Goal: Information Seeking & Learning: Learn about a topic

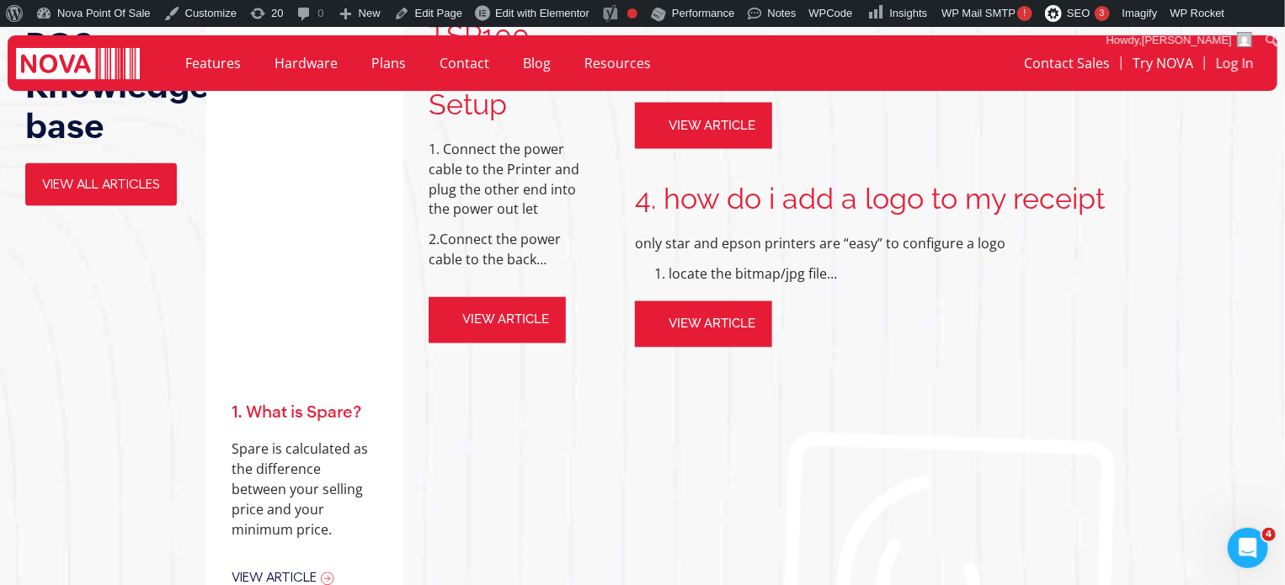
scroll to position [1432, 0]
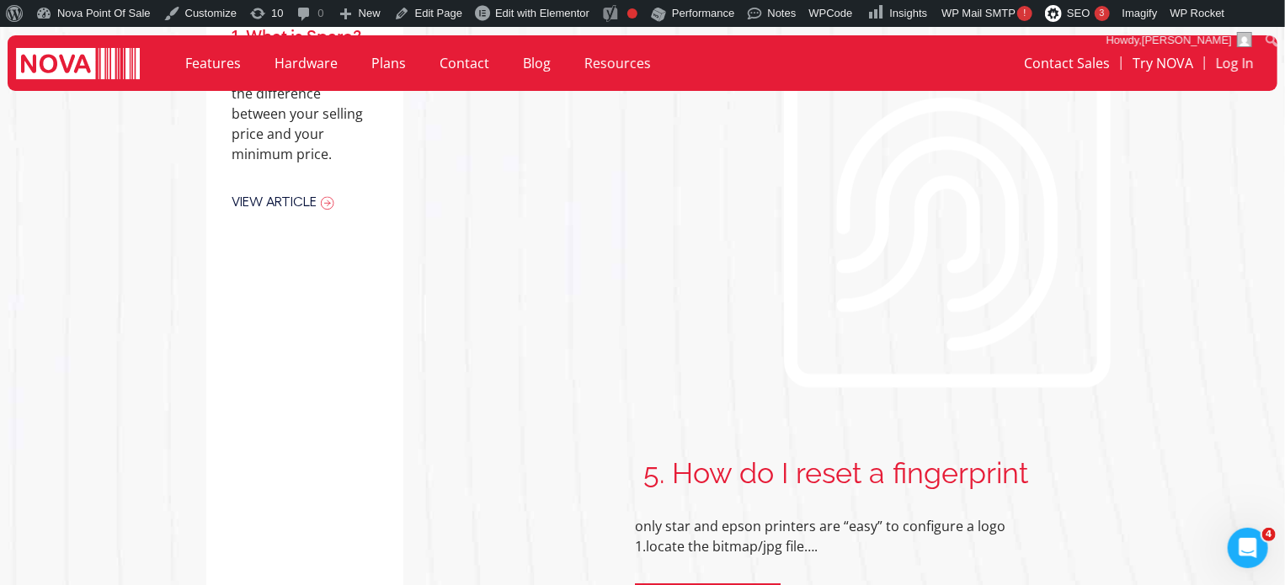
scroll to position [1769, 0]
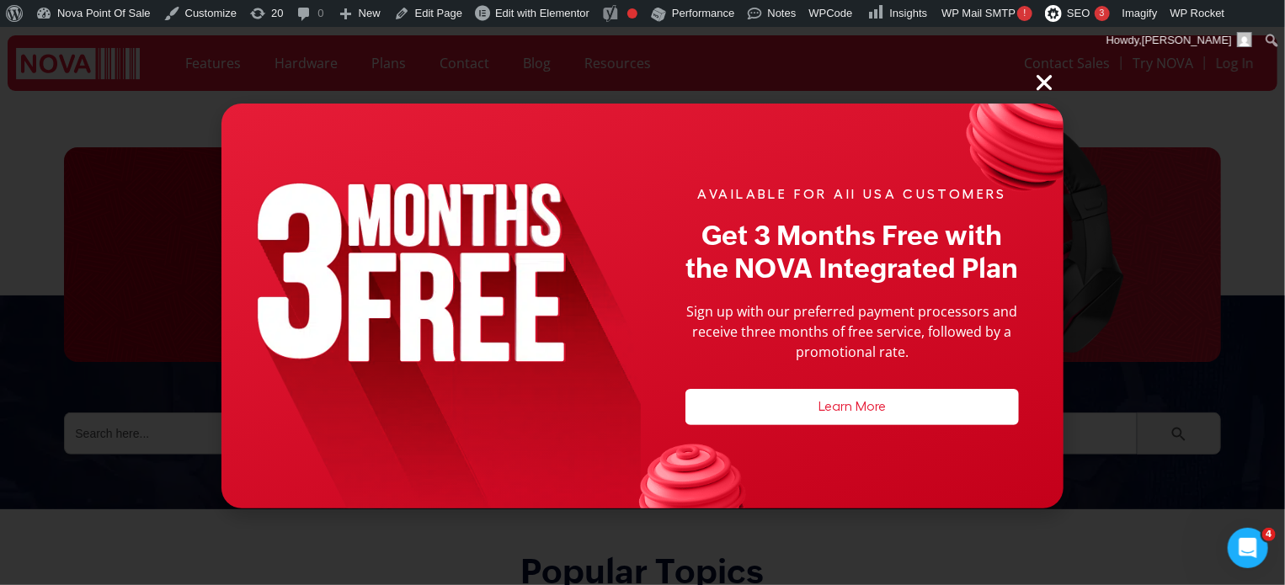
click at [1045, 84] on icon "Close" at bounding box center [1045, 83] width 22 height 22
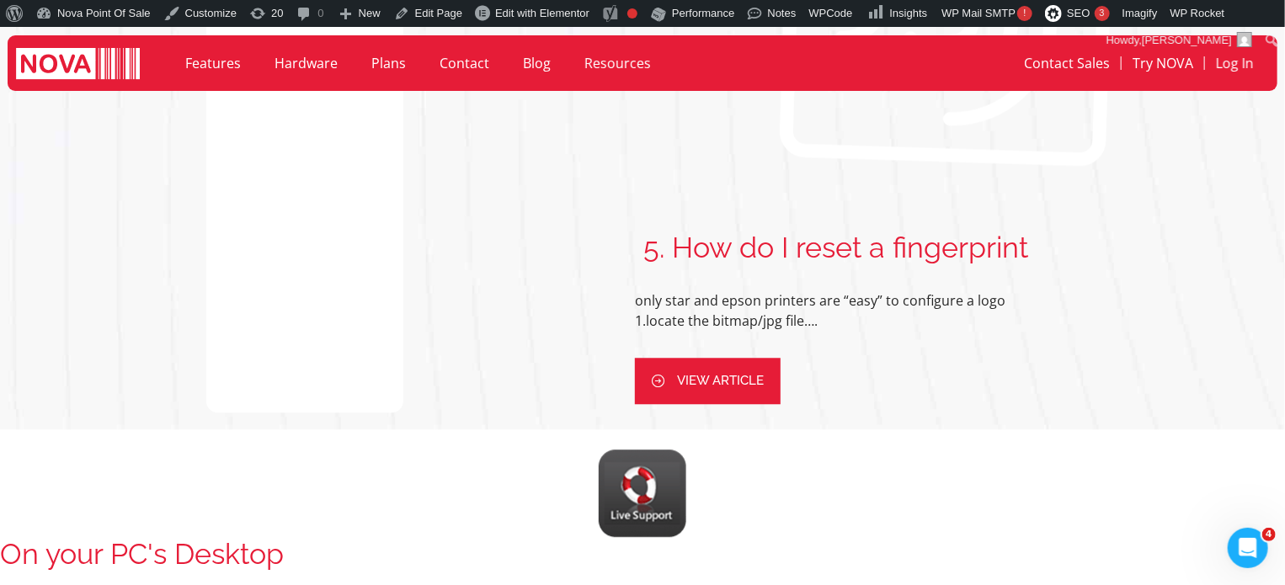
scroll to position [2022, 0]
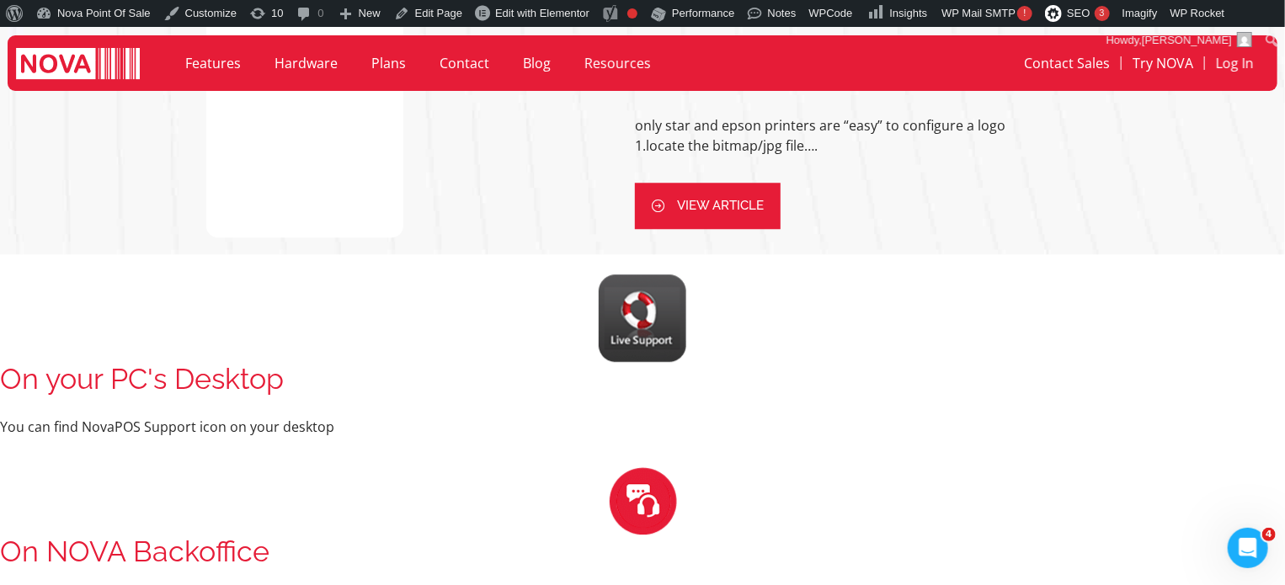
scroll to position [2190, 0]
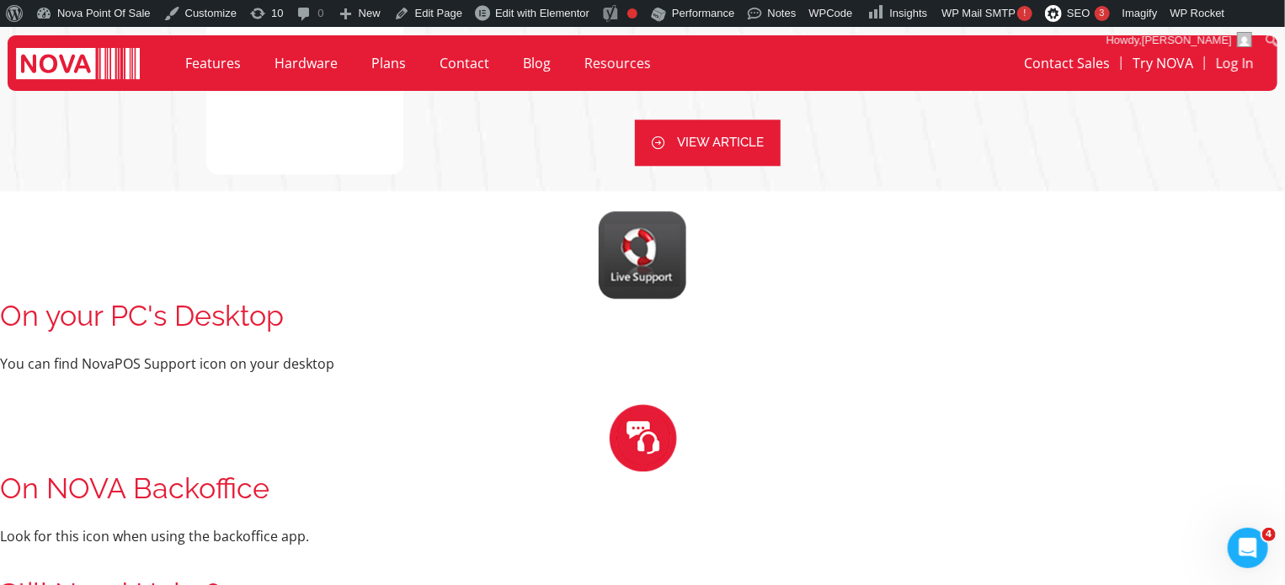
scroll to position [2218, 0]
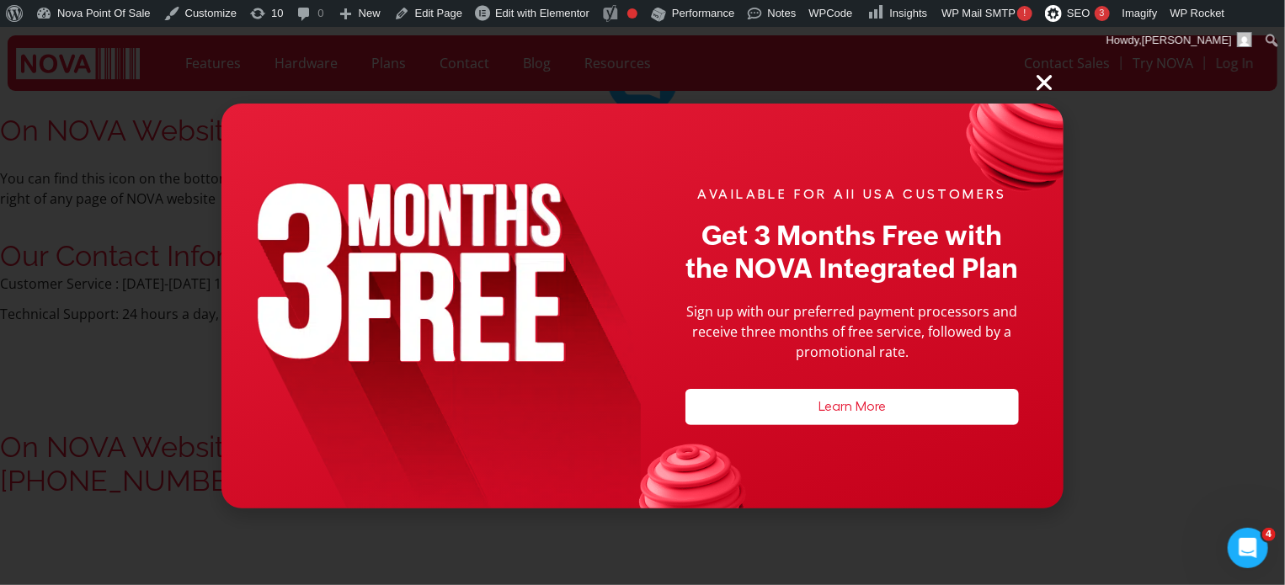
scroll to position [2947, 0]
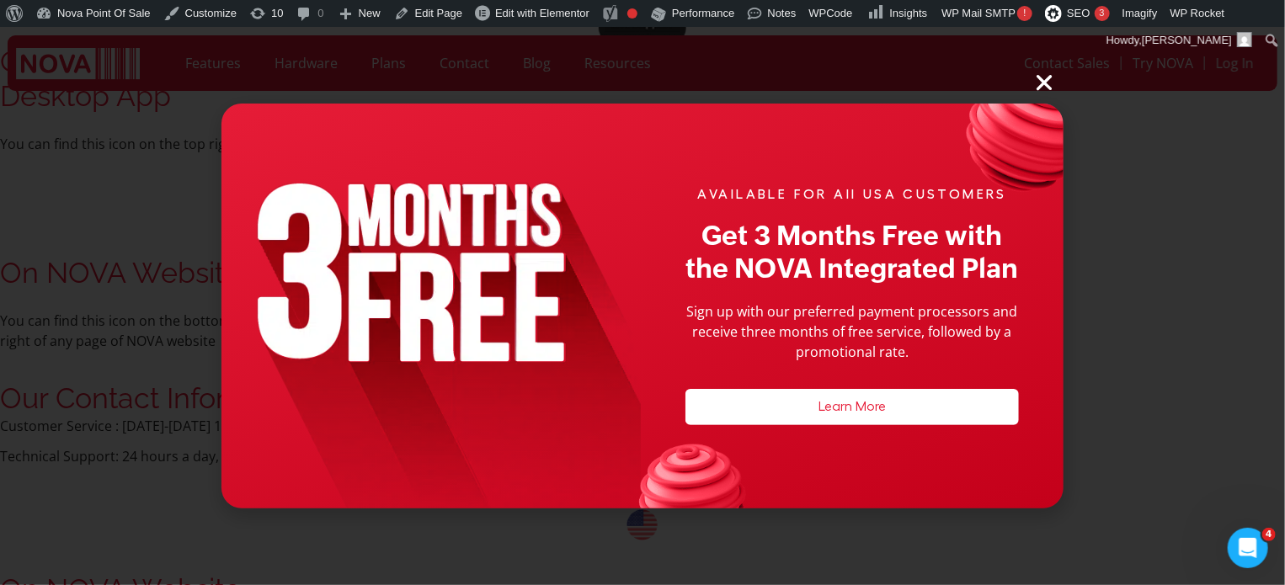
click at [1040, 84] on icon "Close" at bounding box center [1045, 83] width 22 height 22
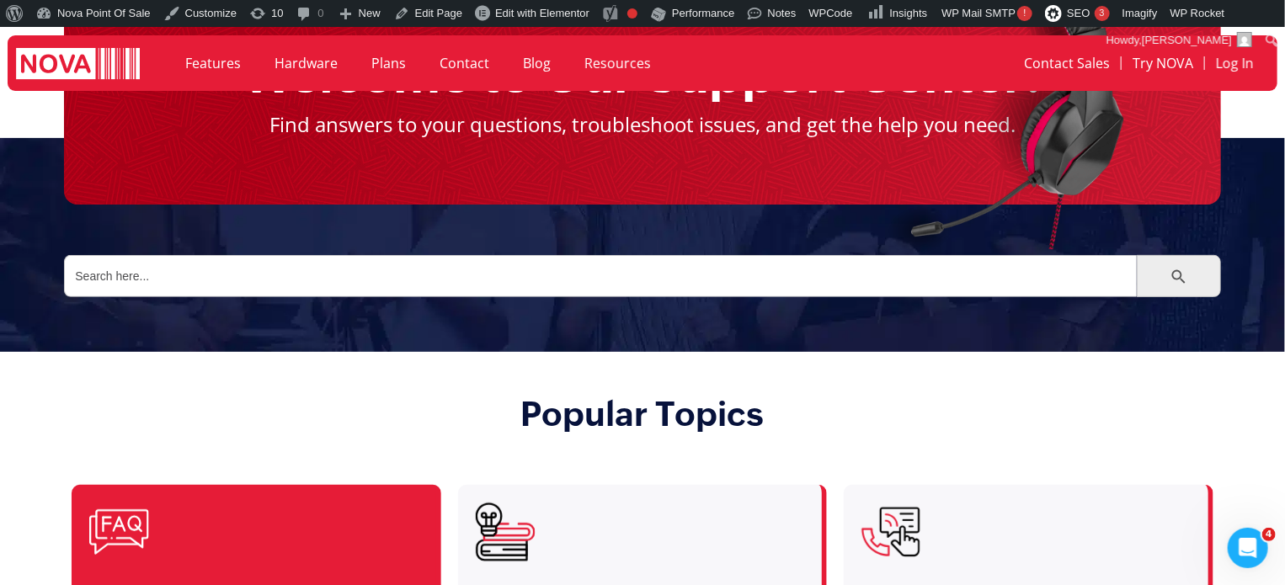
scroll to position [168, 0]
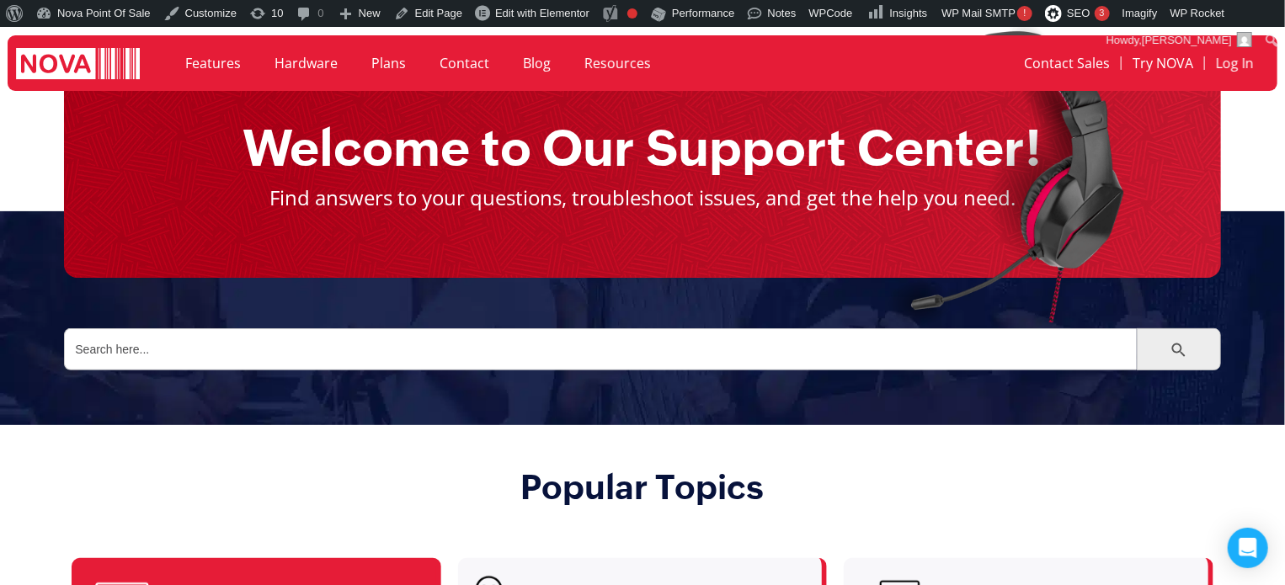
scroll to position [168, 0]
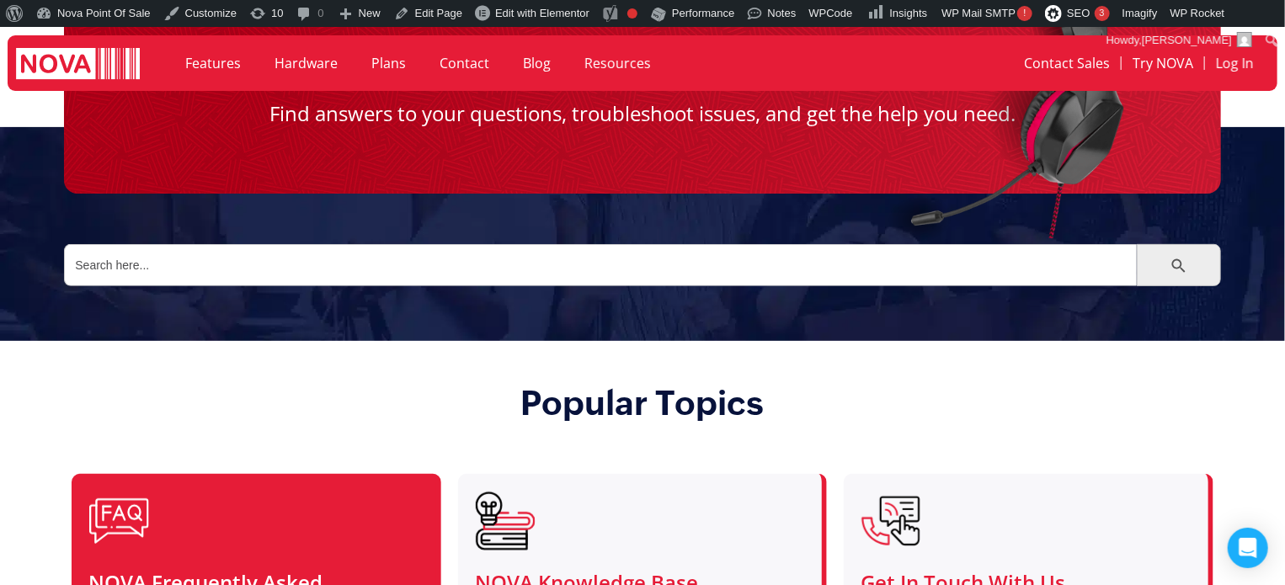
click at [393, 508] on div at bounding box center [253, 521] width 330 height 61
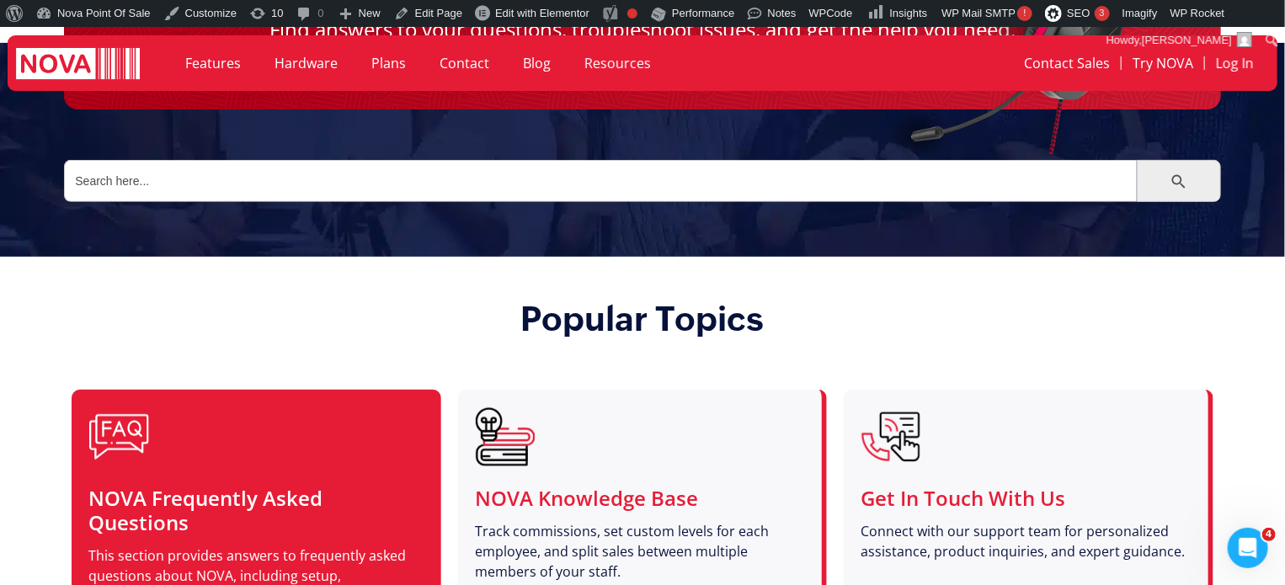
click at [258, 395] on div "NOVA Frequently Asked Questions This section provides answers to frequently ask…" at bounding box center [254, 506] width 364 height 233
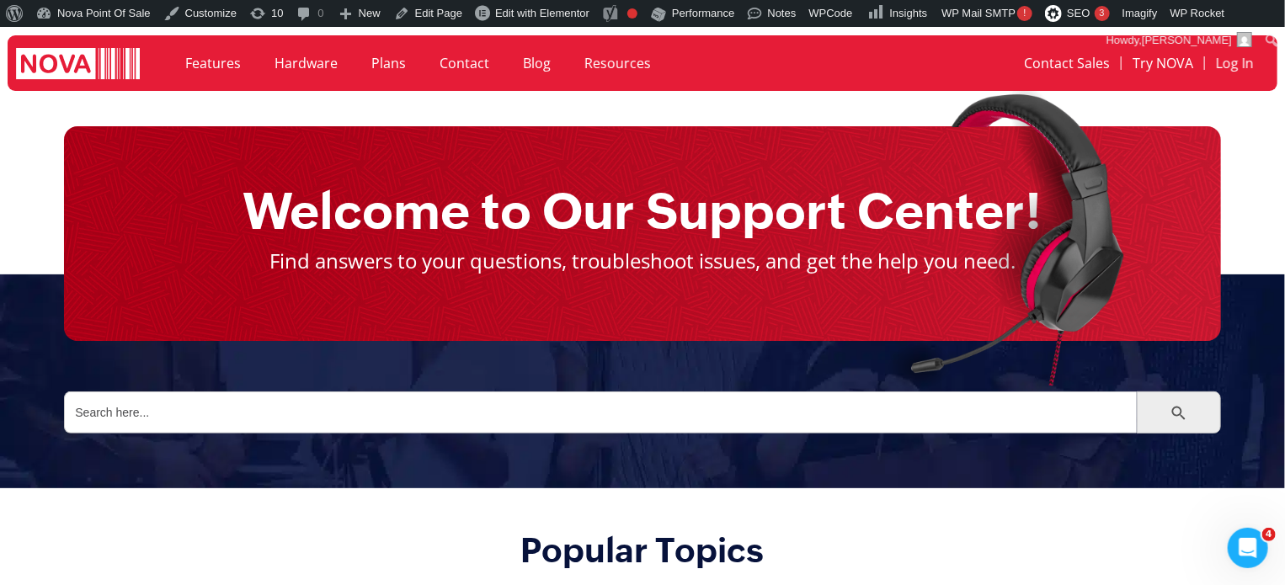
scroll to position [84, 0]
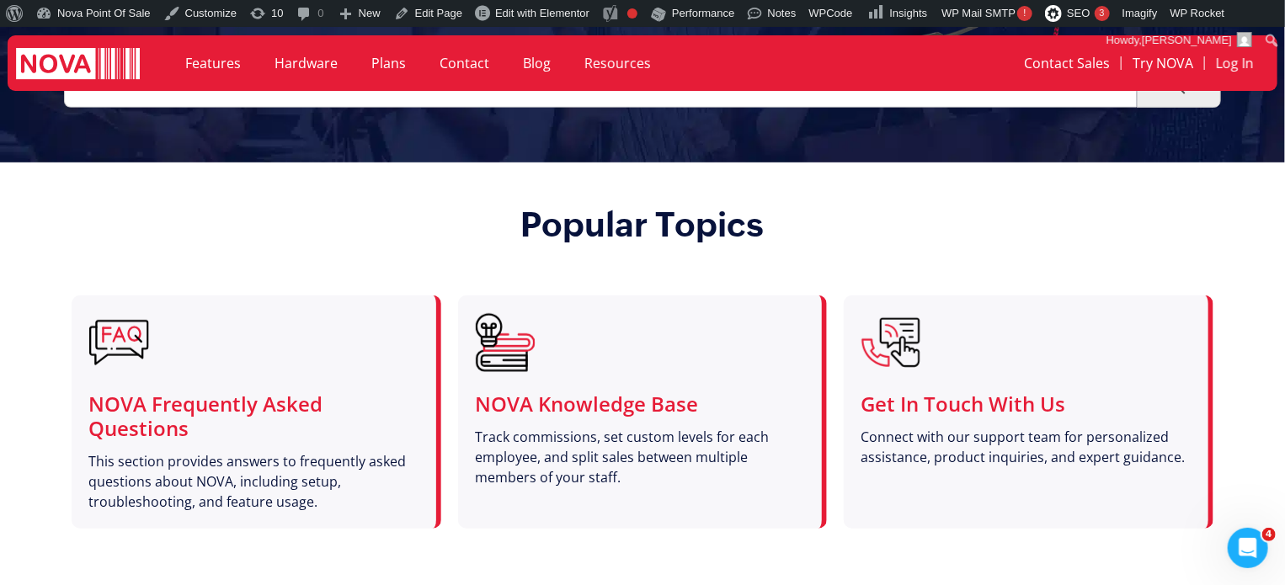
scroll to position [303, 0]
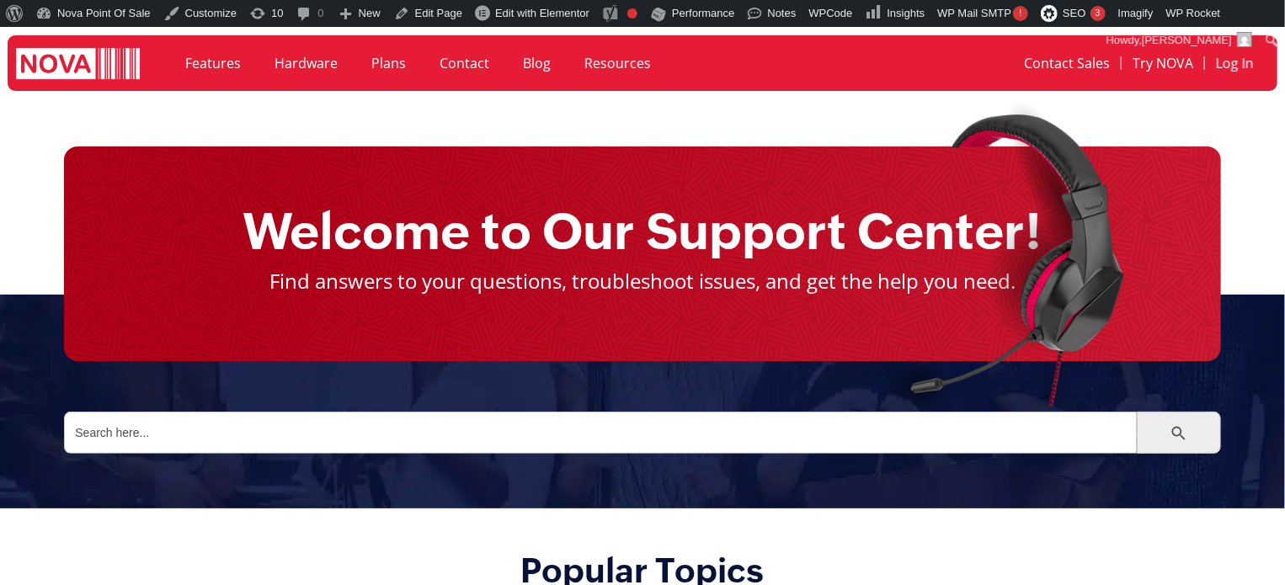
scroll to position [84, 0]
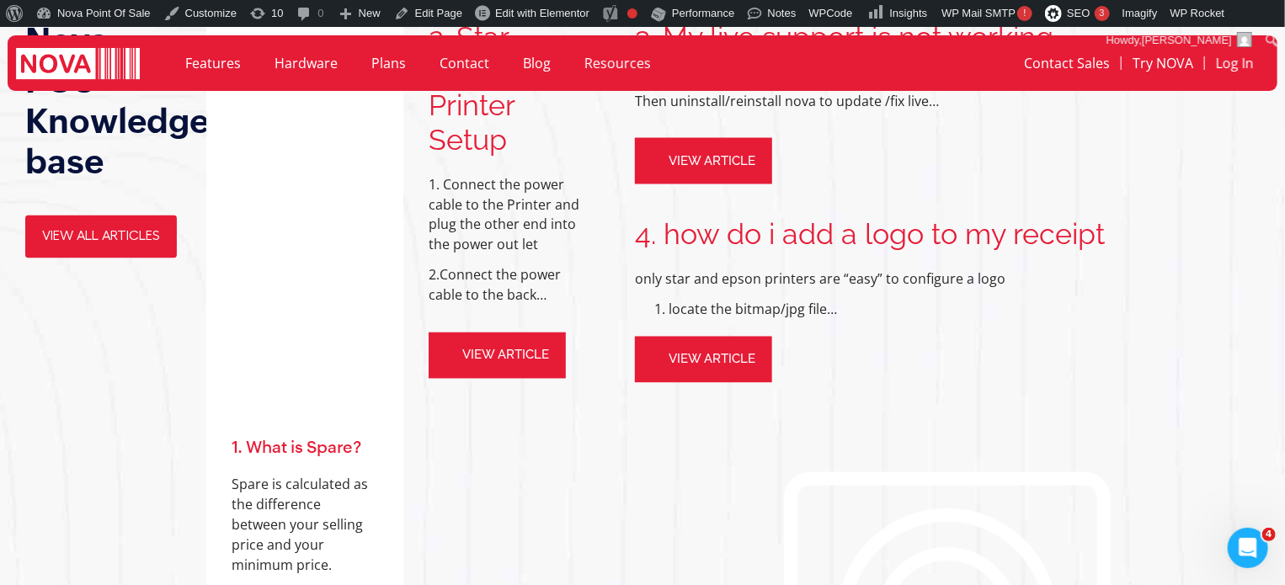
scroll to position [1344, 0]
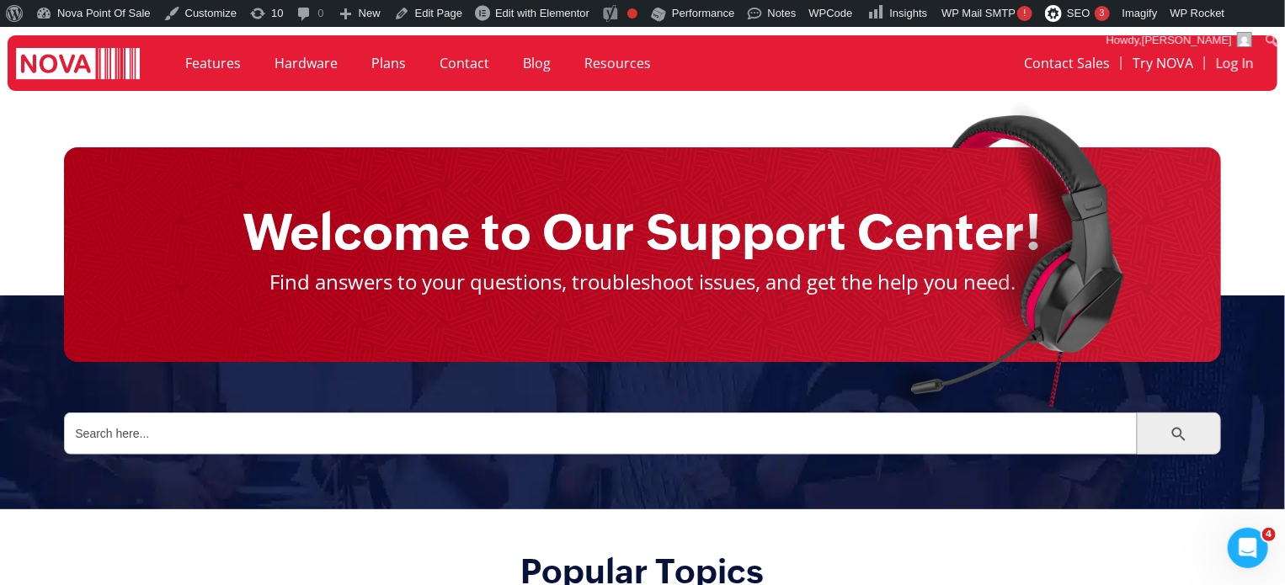
scroll to position [168, 0]
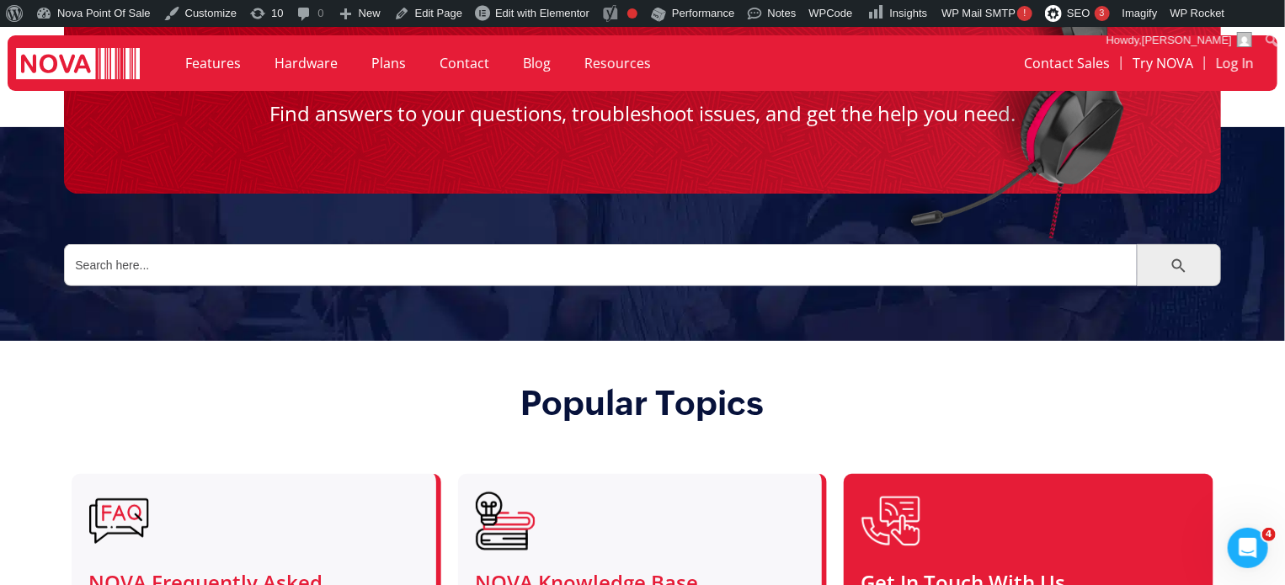
click at [931, 495] on div at bounding box center [1026, 521] width 330 height 61
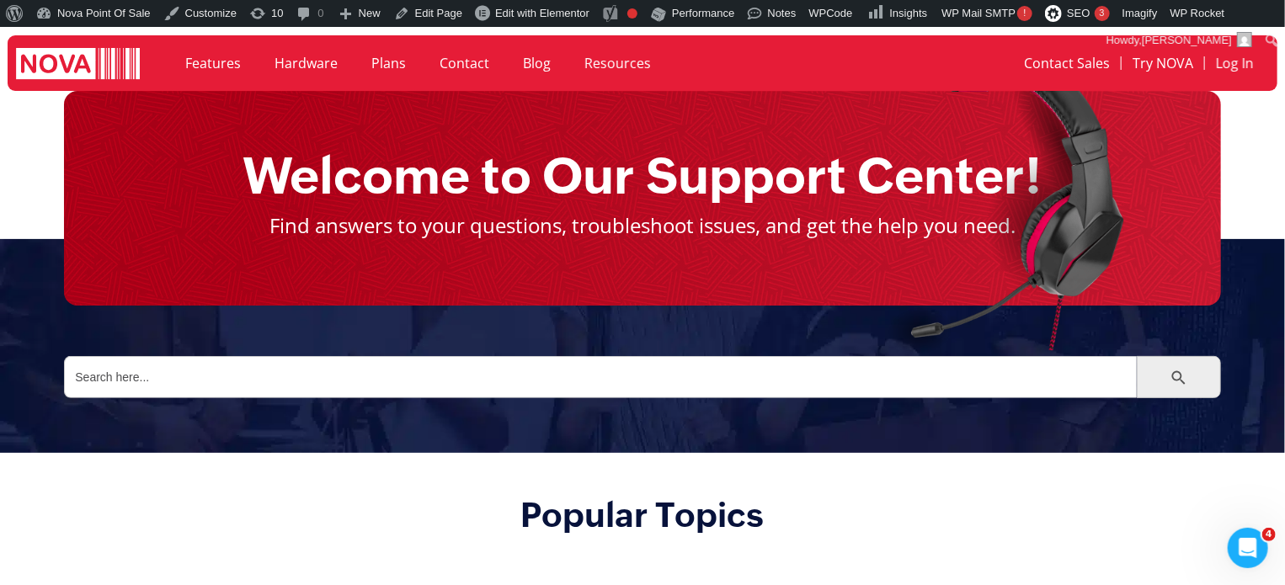
scroll to position [84, 0]
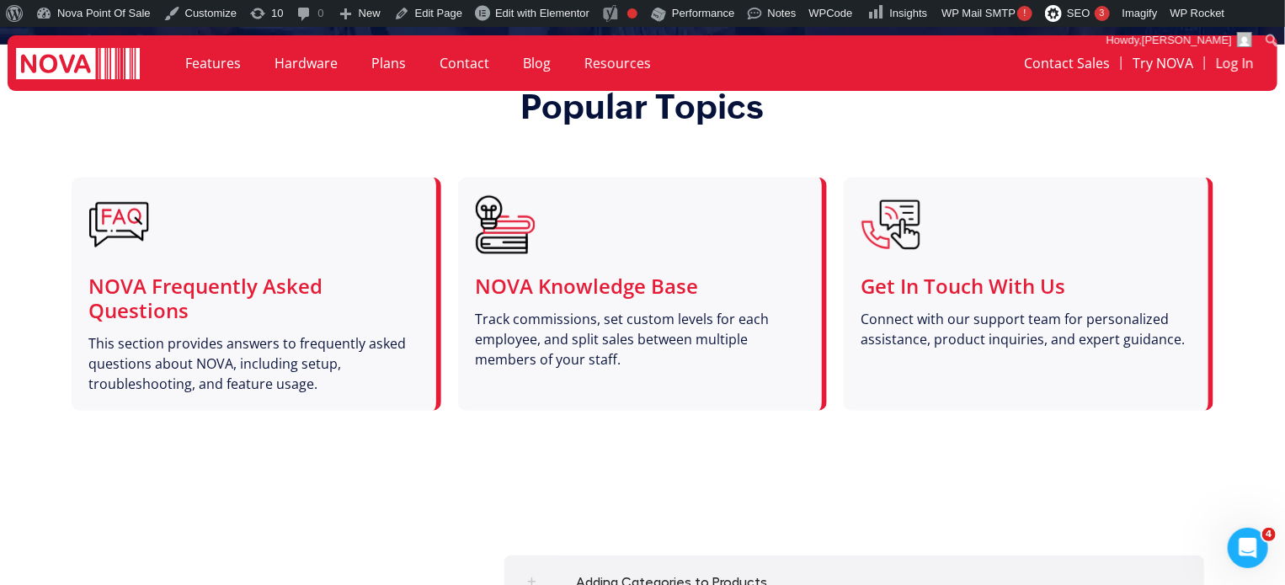
scroll to position [447, 0]
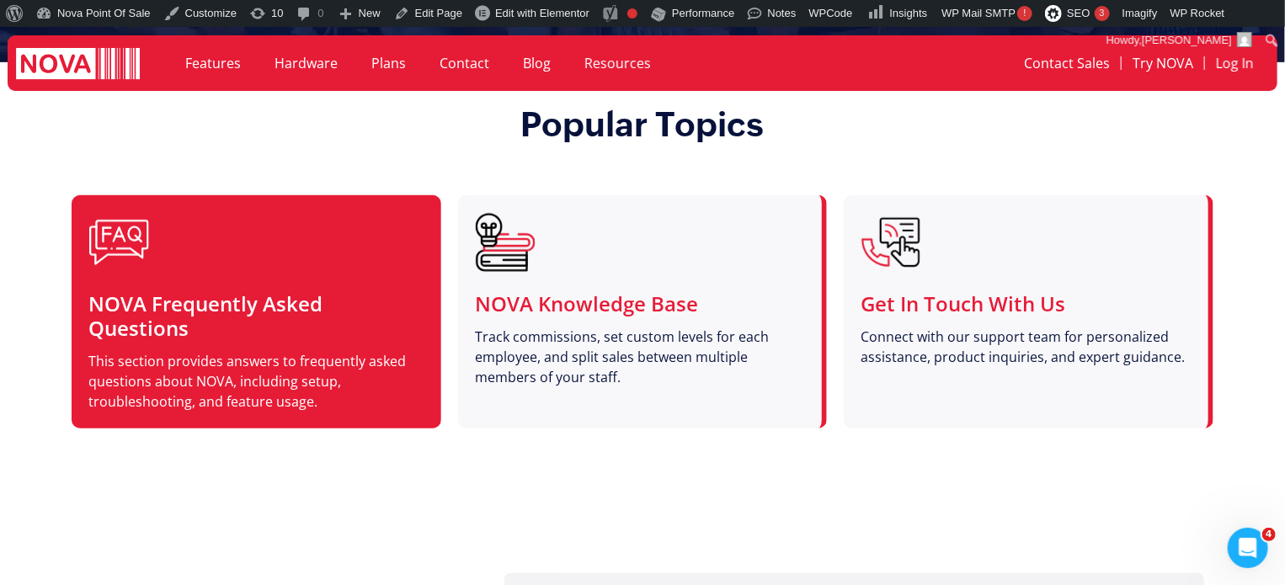
click at [339, 302] on h3 "NOVA Frequently Asked Questions" at bounding box center [253, 316] width 330 height 49
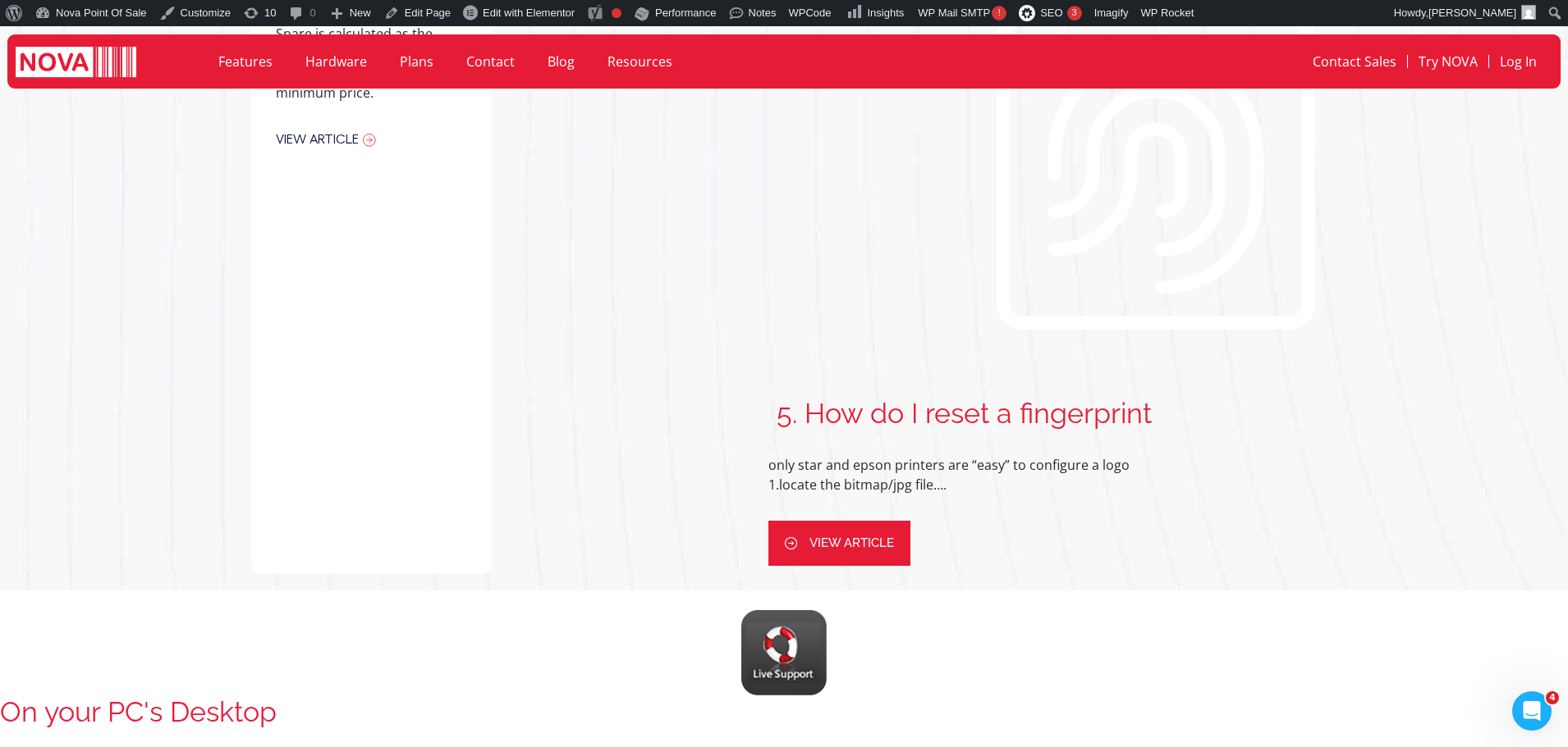
scroll to position [1723, 0]
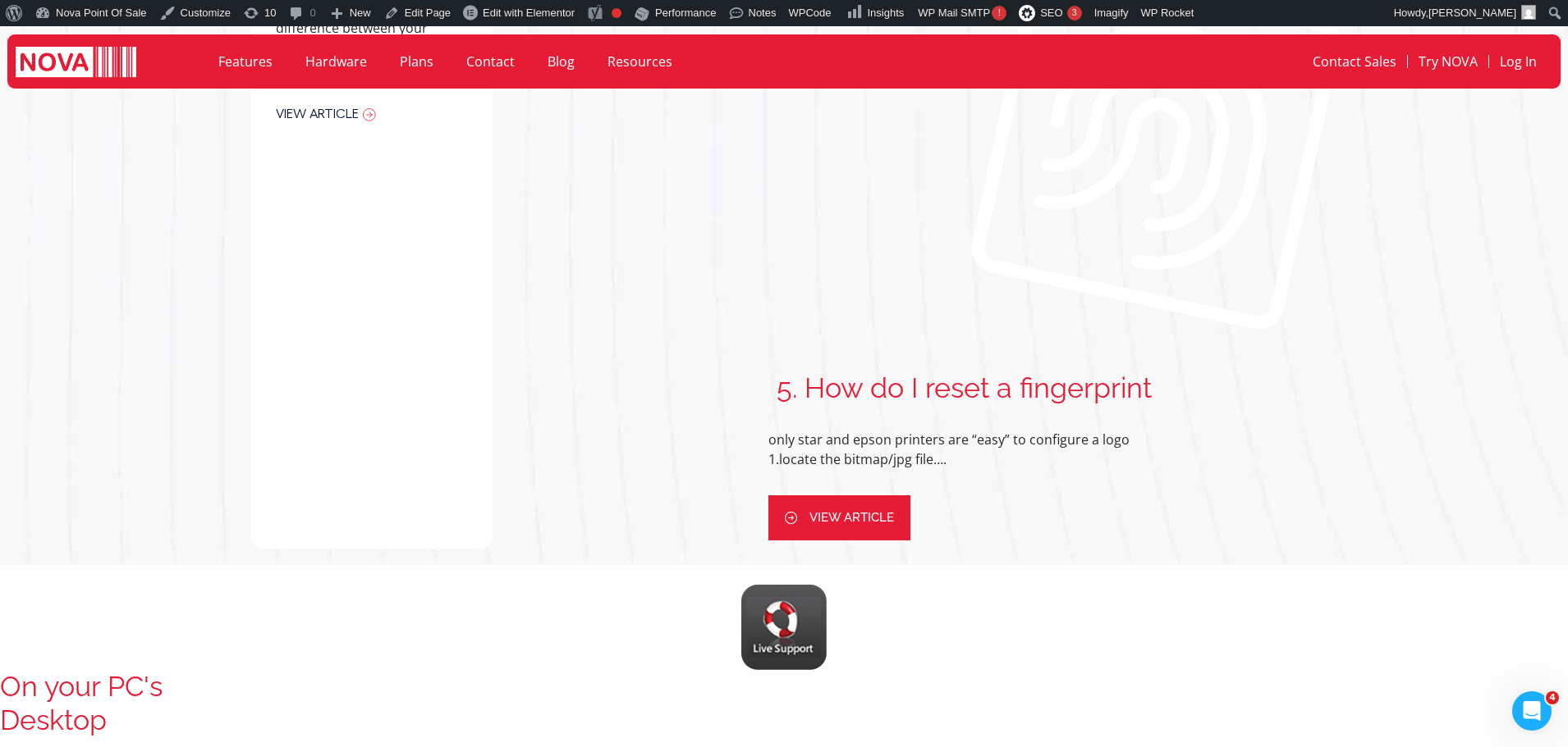
scroll to position [1805, 0]
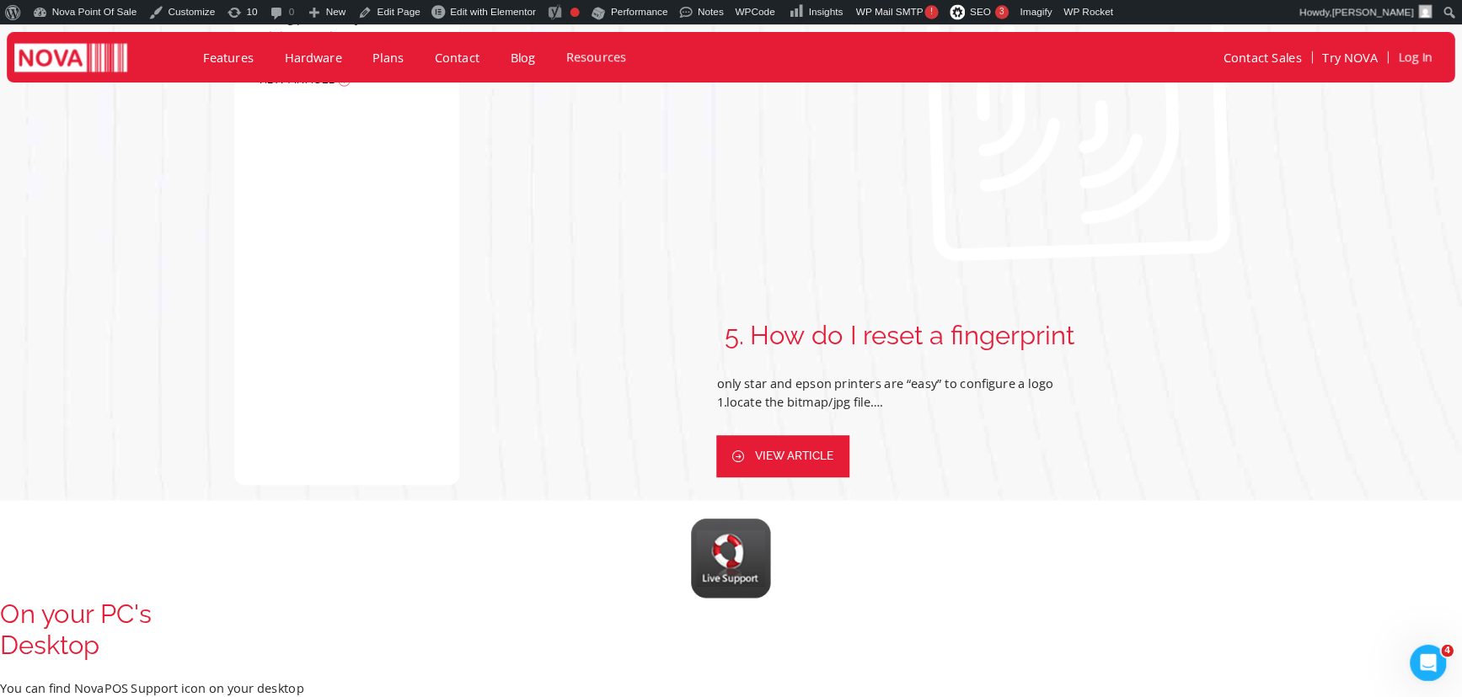
scroll to position [1853, 0]
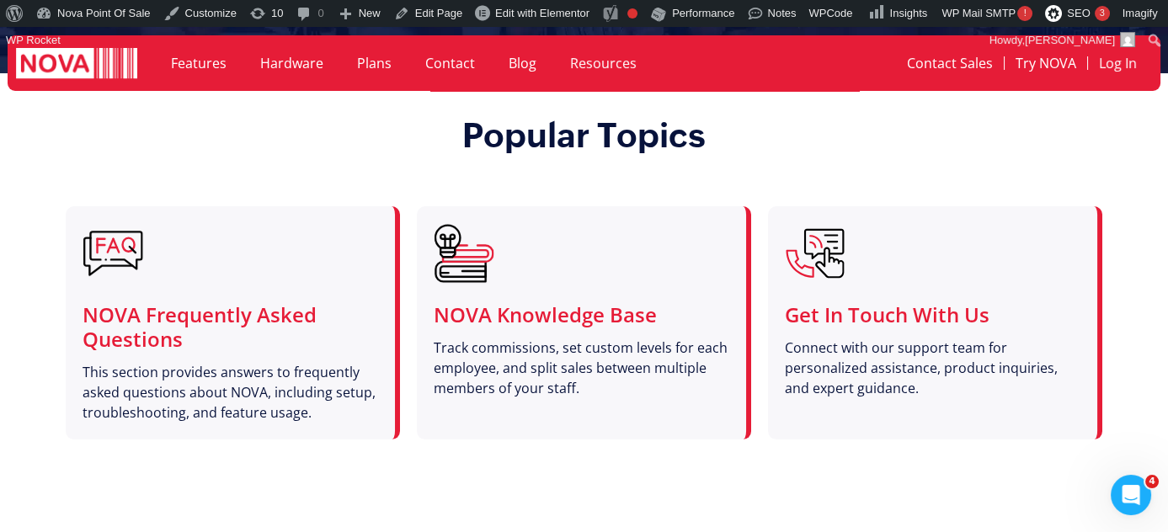
scroll to position [459, 0]
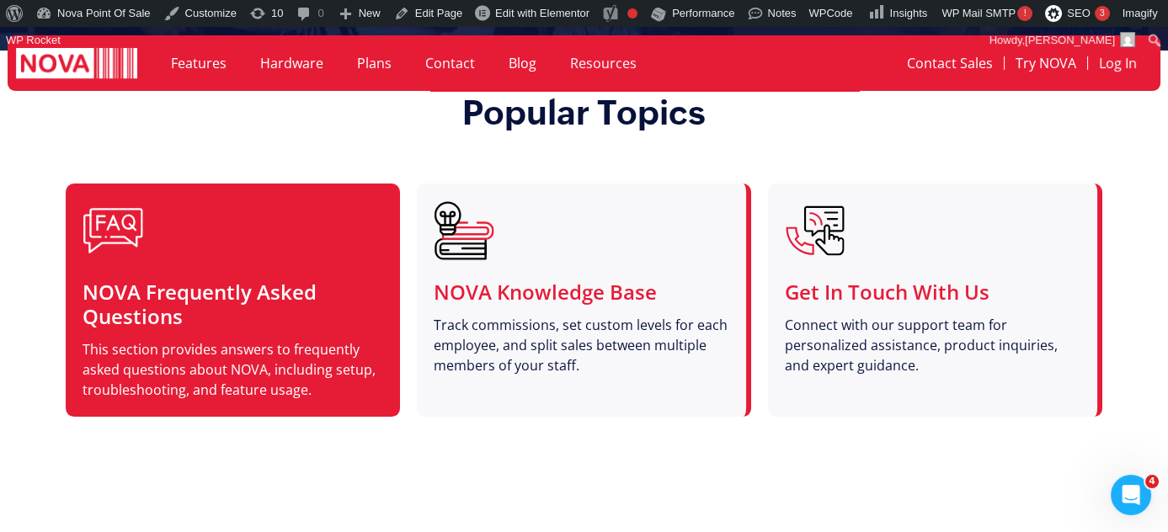
click at [298, 283] on link "NOVA Frequently Asked Questions" at bounding box center [200, 304] width 234 height 52
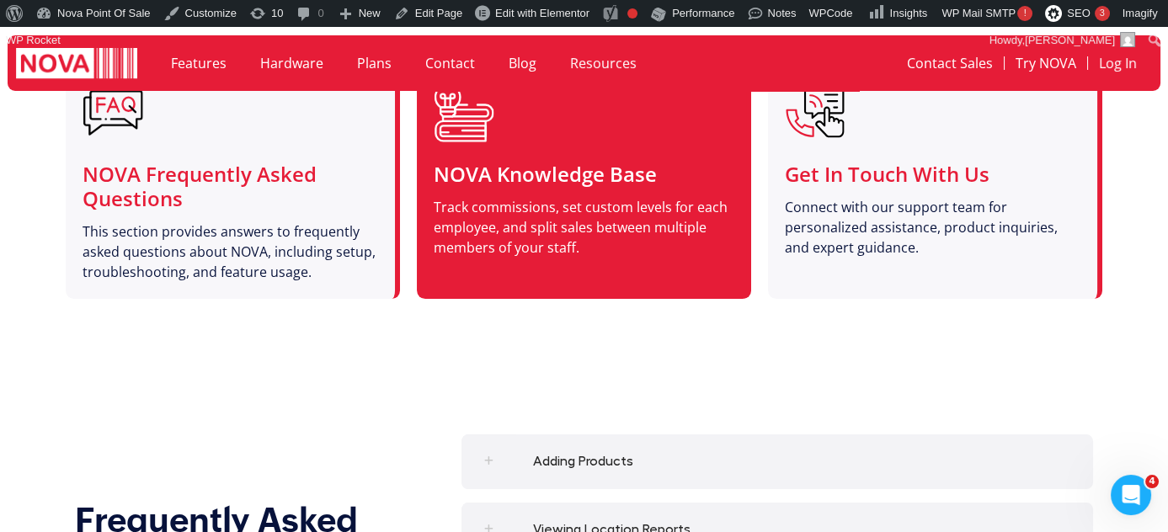
click at [550, 200] on p "Track commissions, set custom levels for each employee, and split sales between…" at bounding box center [582, 227] width 296 height 61
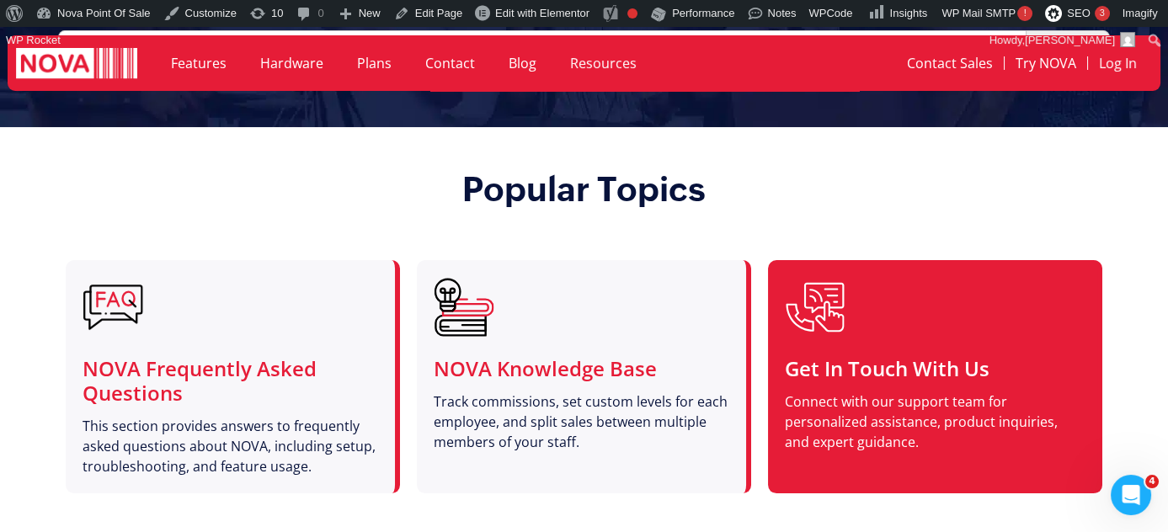
click at [979, 289] on div at bounding box center [933, 307] width 296 height 61
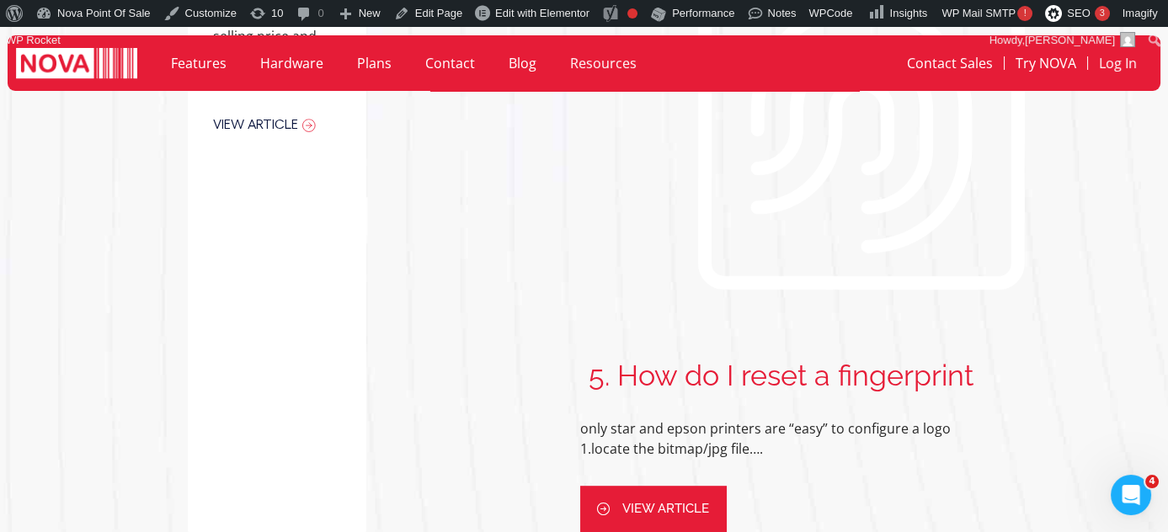
scroll to position [1884, 0]
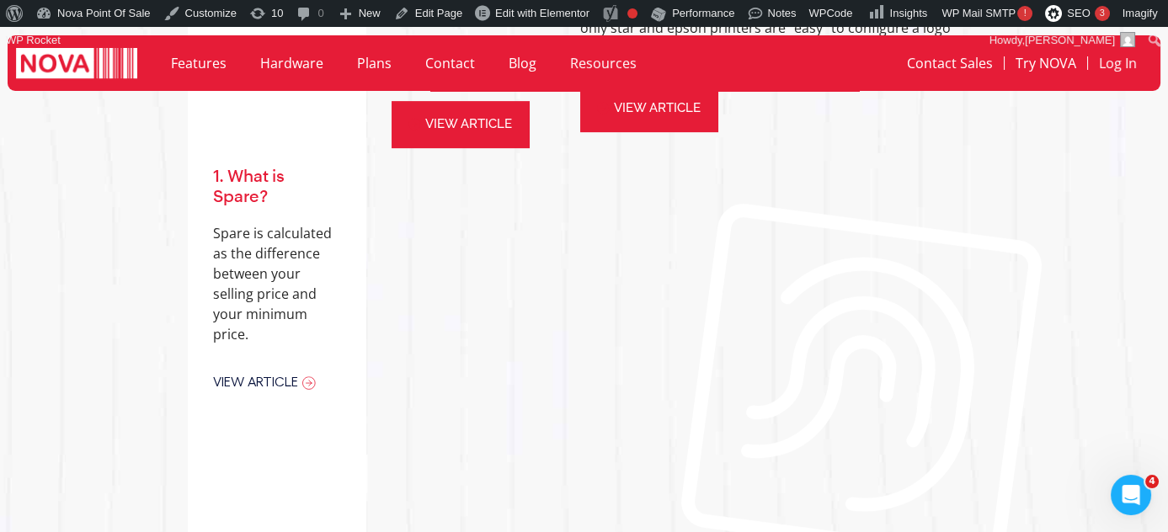
scroll to position [1832, 0]
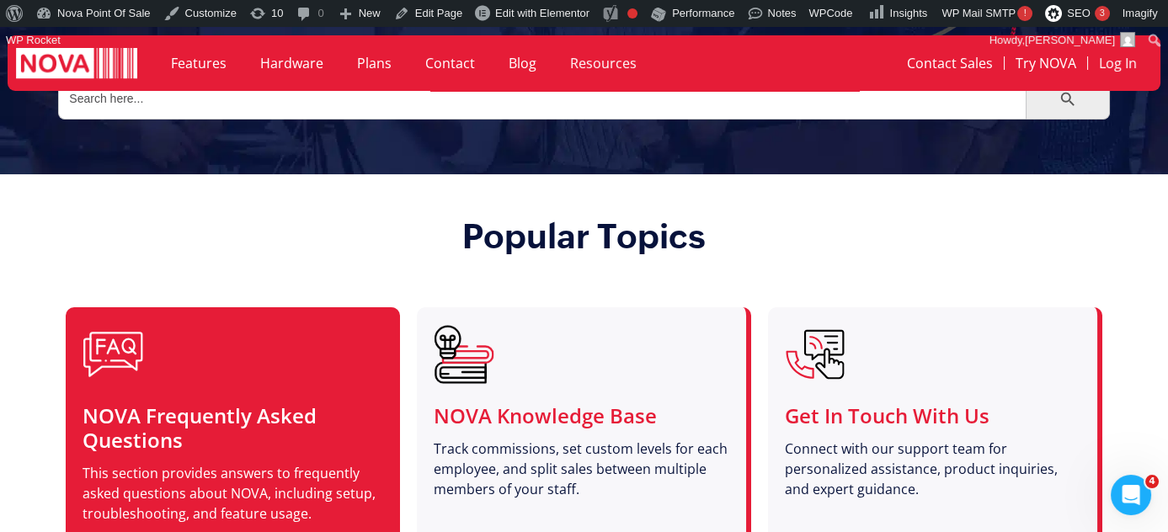
scroll to position [382, 0]
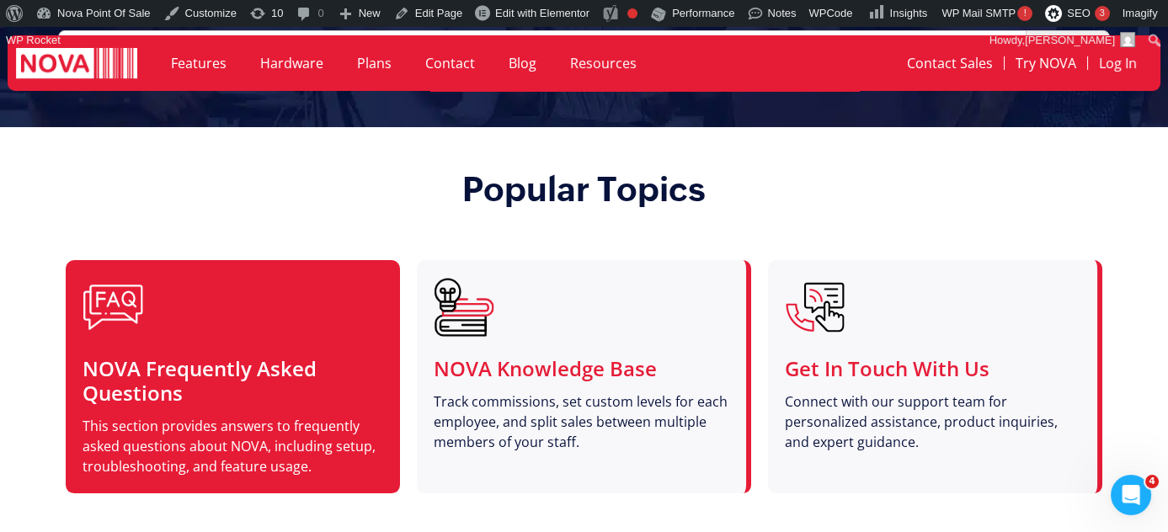
click at [200, 327] on div at bounding box center [231, 307] width 296 height 61
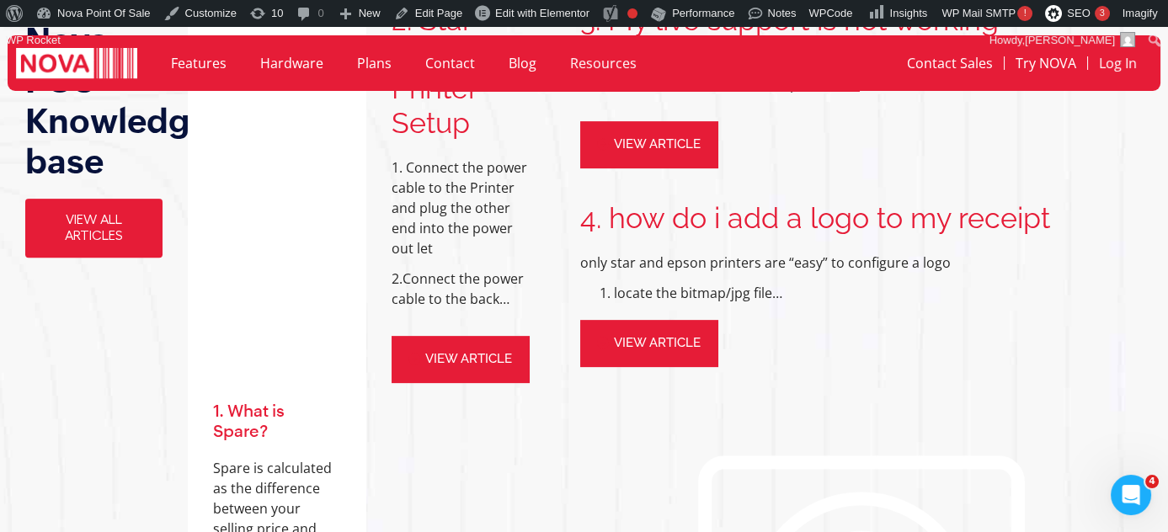
scroll to position [1426, 0]
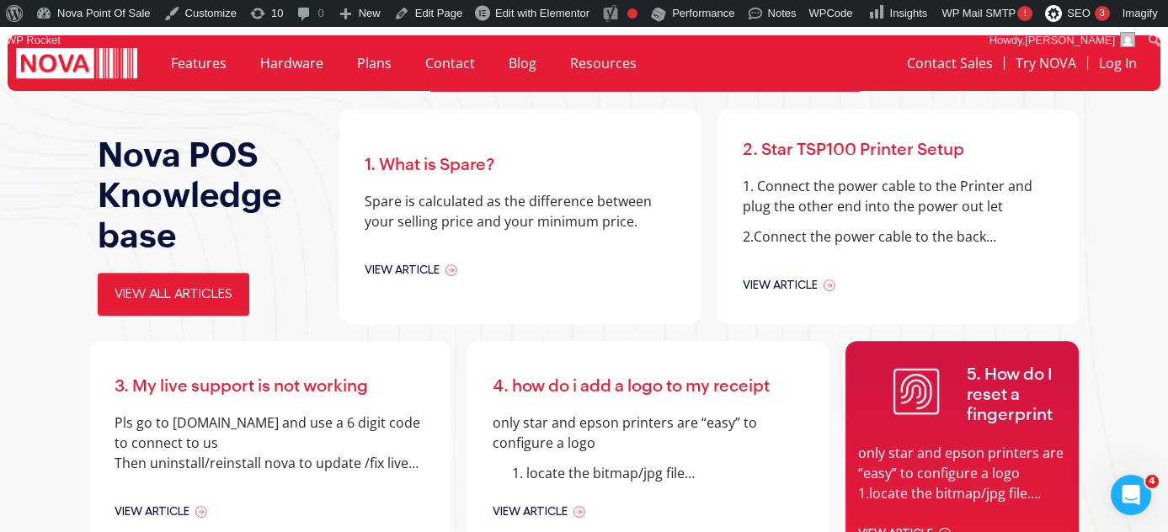
scroll to position [1378, 0]
